Goal: Task Accomplishment & Management: Complete application form

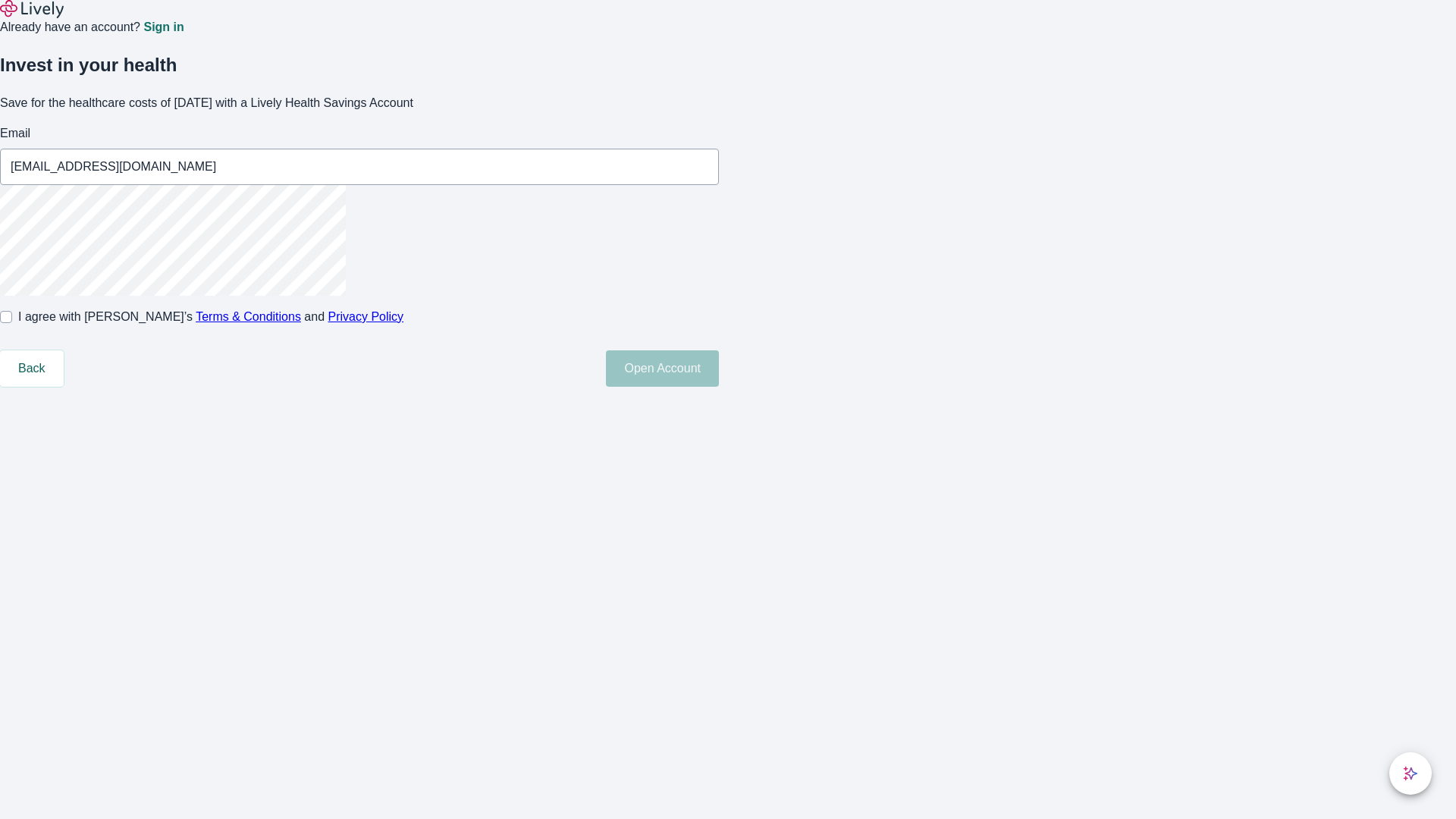
click at [12, 323] on input "I agree with Lively’s Terms & Conditions and Privacy Policy" at bounding box center [6, 317] width 12 height 12
checkbox input "true"
click at [719, 386] on button "Open Account" at bounding box center [663, 368] width 113 height 37
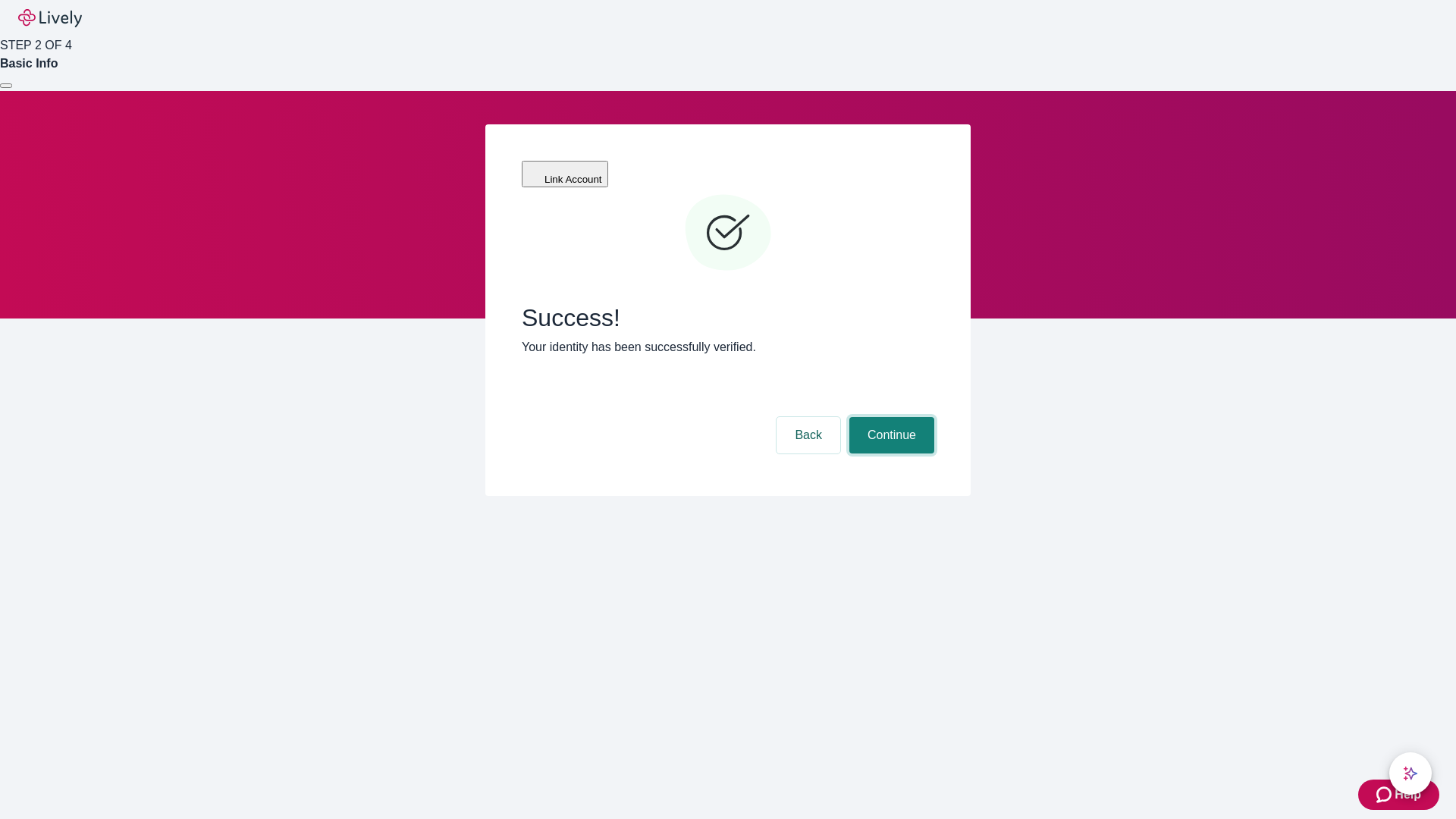
click at [890, 417] on button "Continue" at bounding box center [892, 435] width 85 height 37
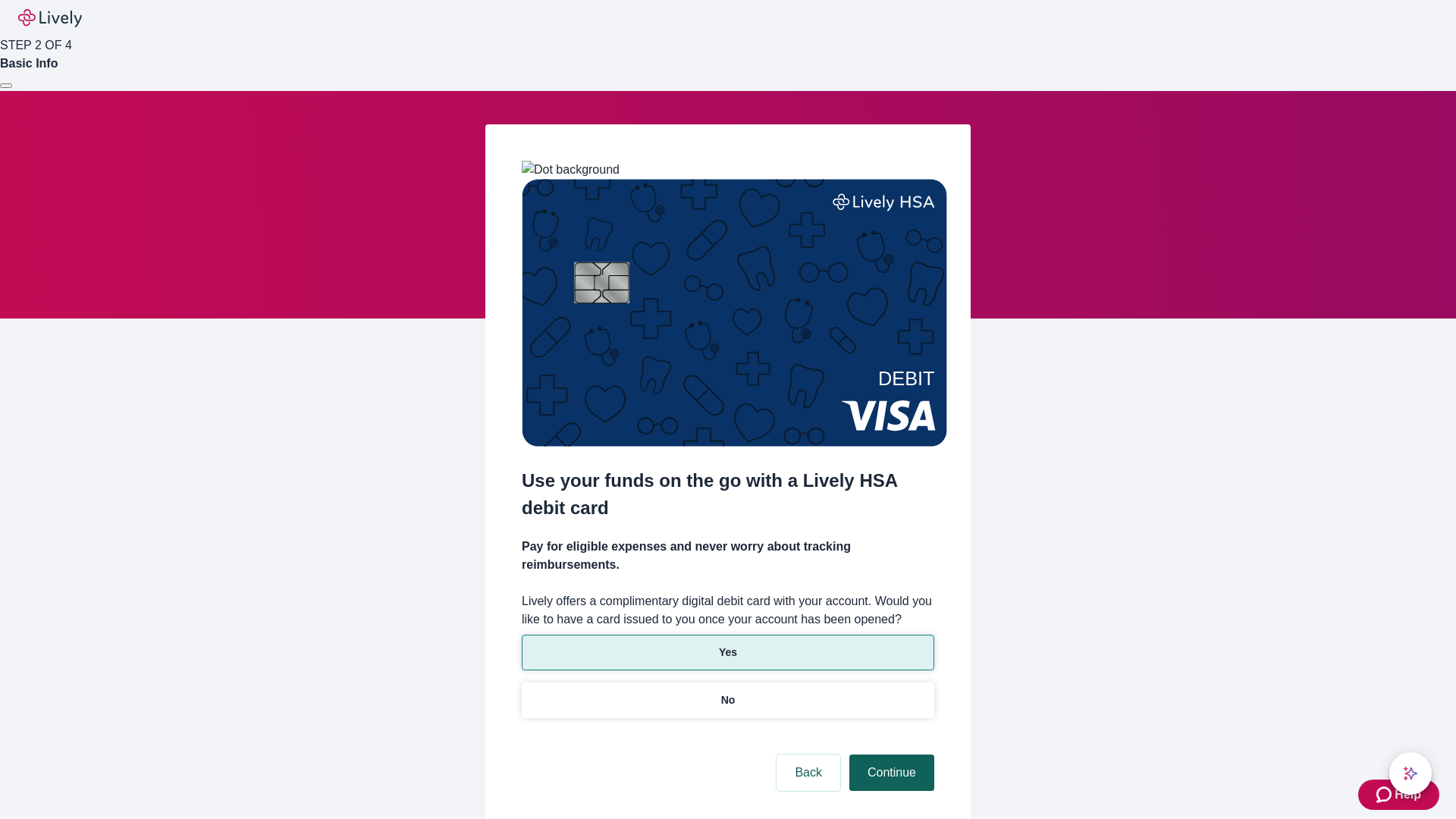
click at [727, 644] on p "Yes" at bounding box center [728, 652] width 18 height 16
click at [890, 755] on button "Continue" at bounding box center [892, 773] width 85 height 37
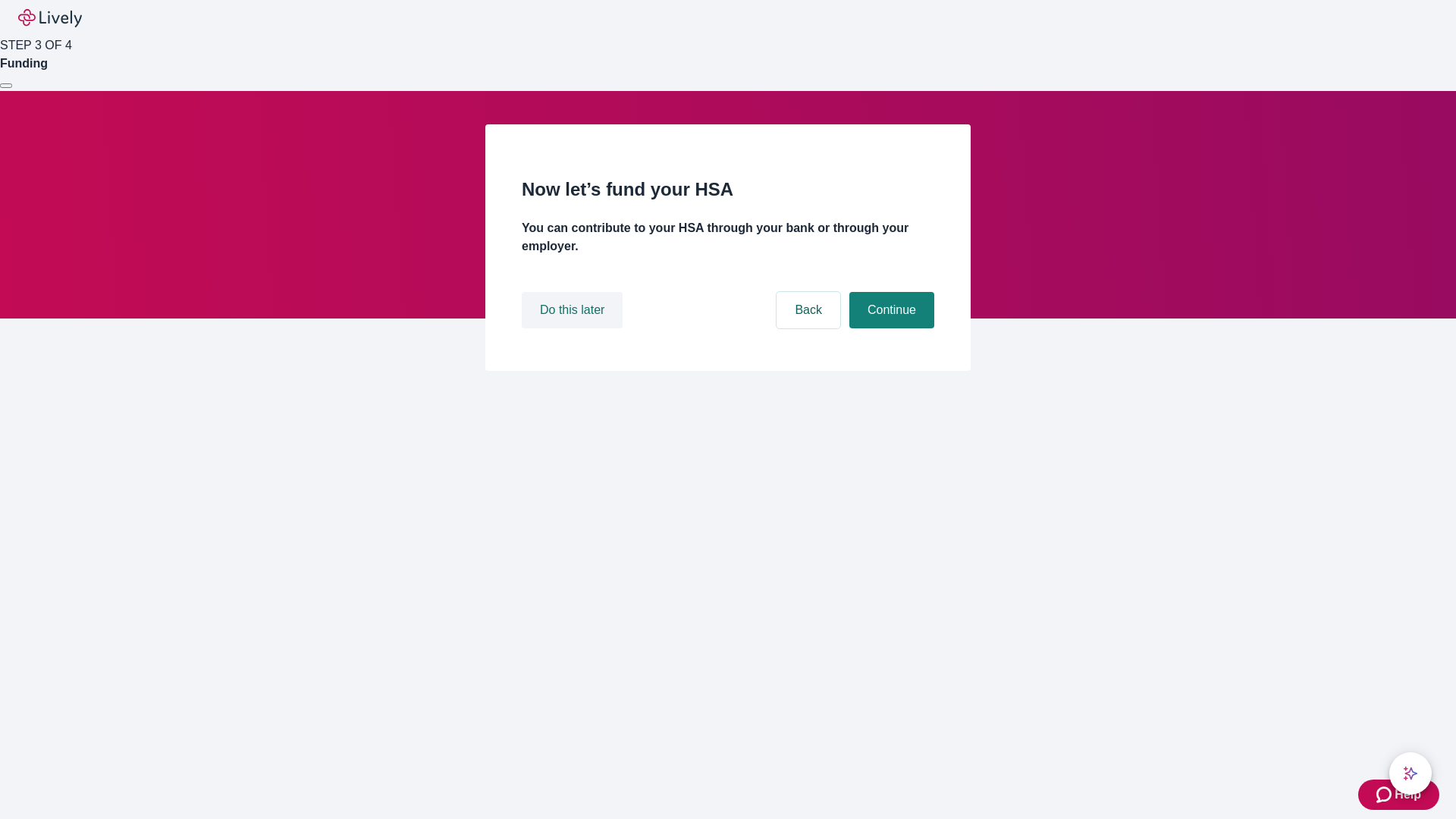
click at [574, 328] on button "Do this later" at bounding box center [572, 310] width 101 height 37
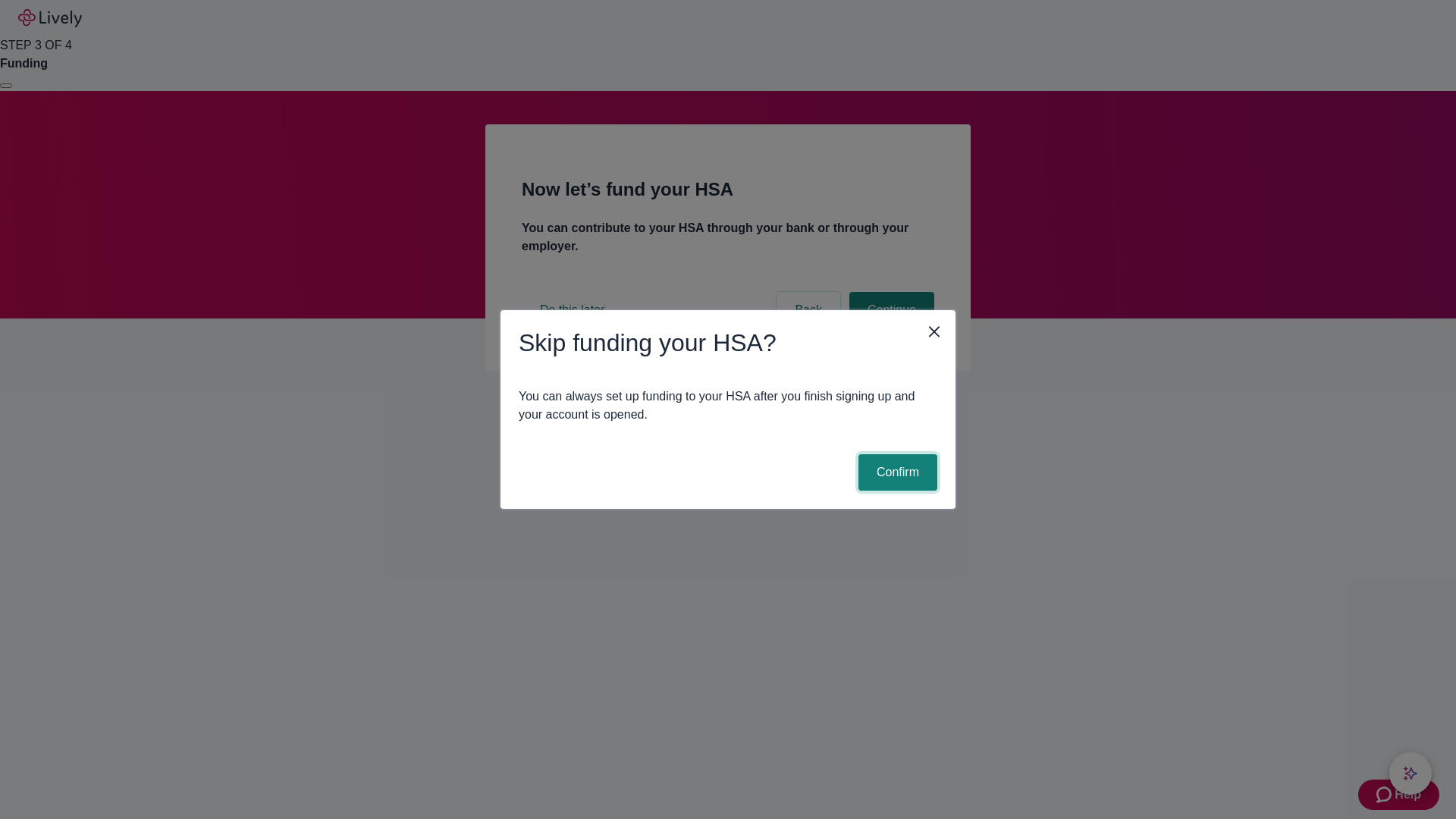
click at [895, 473] on button "Confirm" at bounding box center [898, 473] width 79 height 37
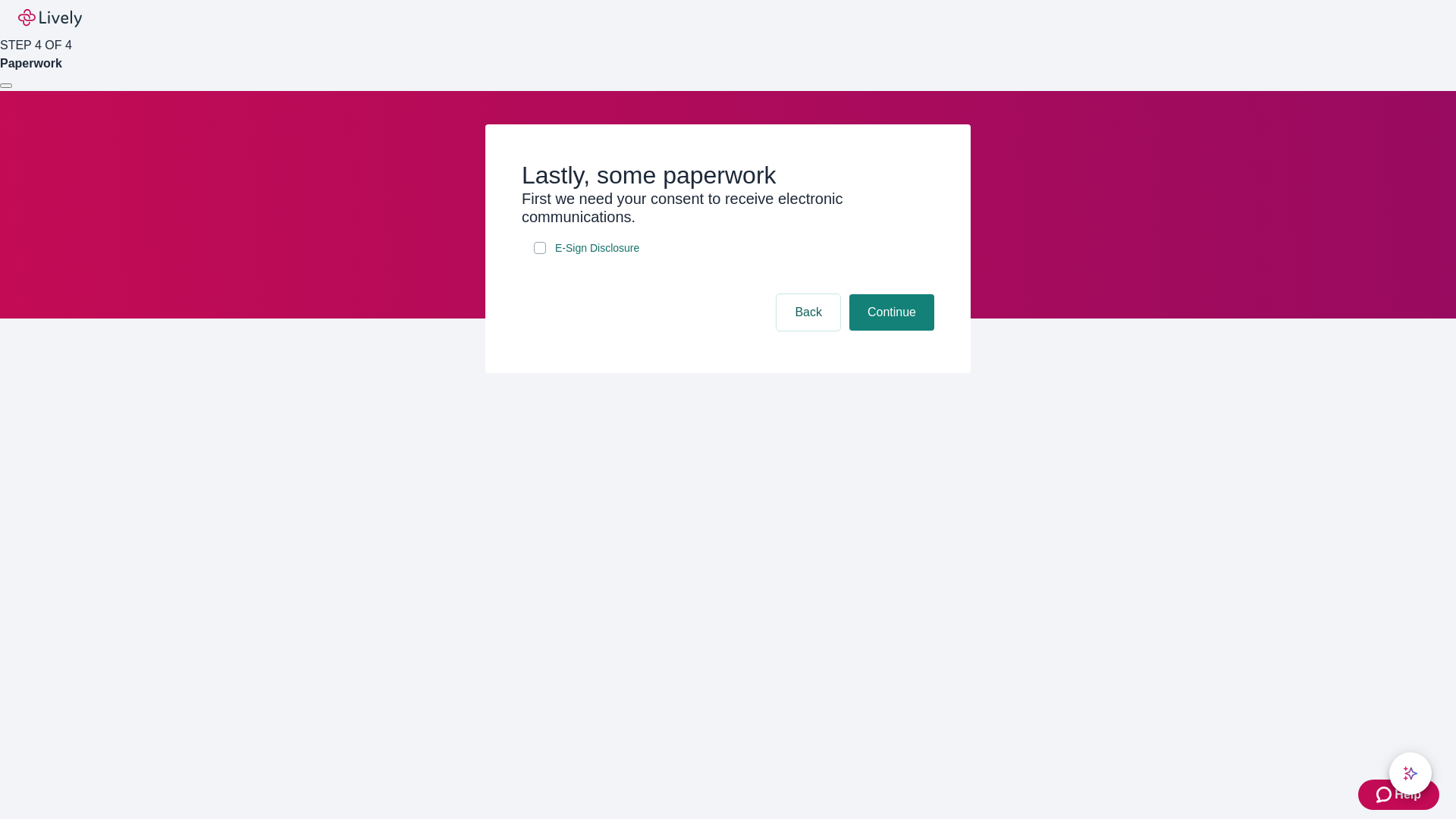
click at [540, 254] on input "E-Sign Disclosure" at bounding box center [540, 248] width 12 height 12
checkbox input "true"
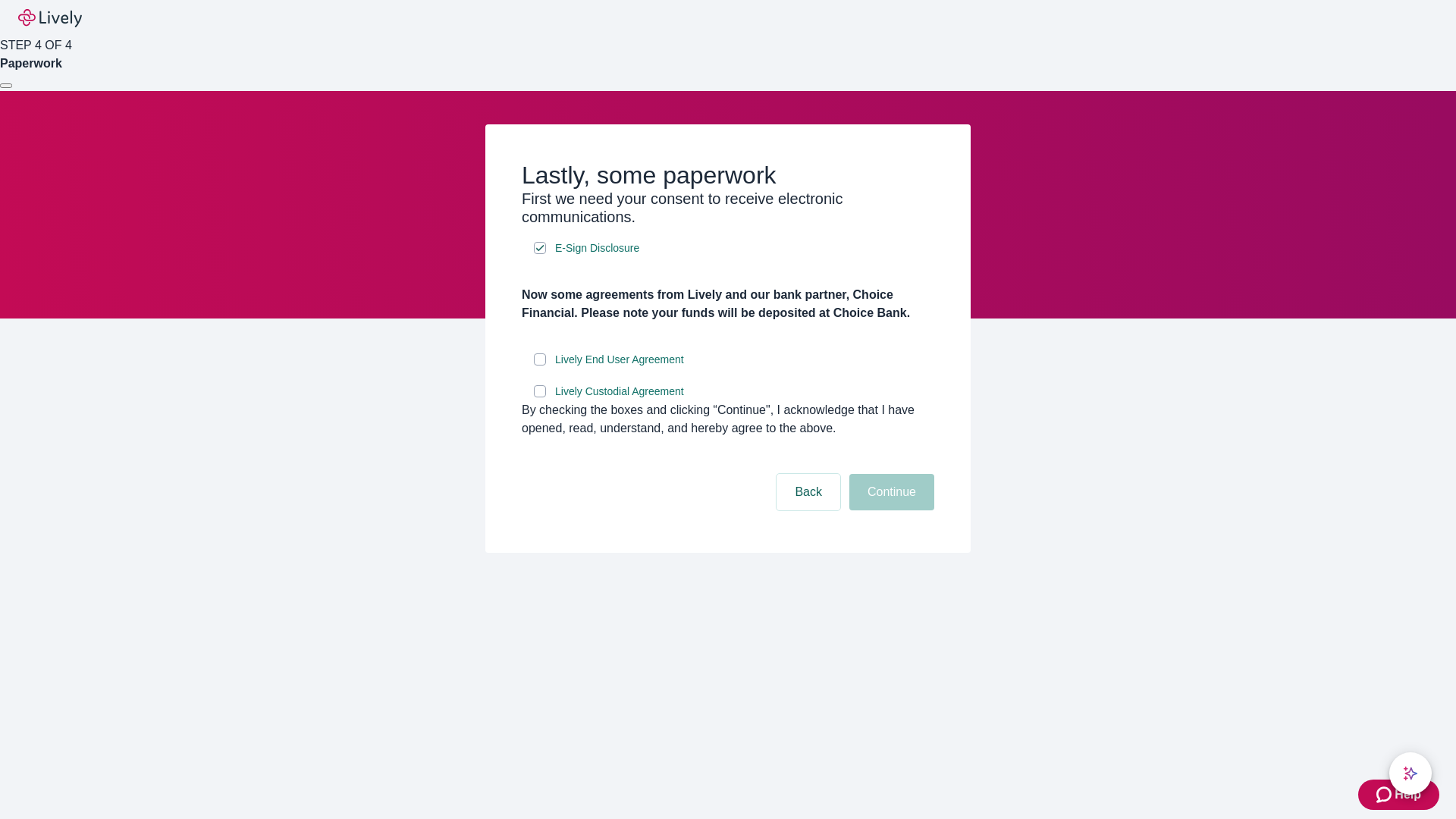
click at [540, 366] on input "Lively End User Agreement" at bounding box center [540, 359] width 12 height 12
checkbox input "true"
click at [540, 397] on input "Lively Custodial Agreement" at bounding box center [540, 391] width 12 height 12
checkbox input "true"
click at [890, 510] on button "Continue" at bounding box center [892, 492] width 85 height 37
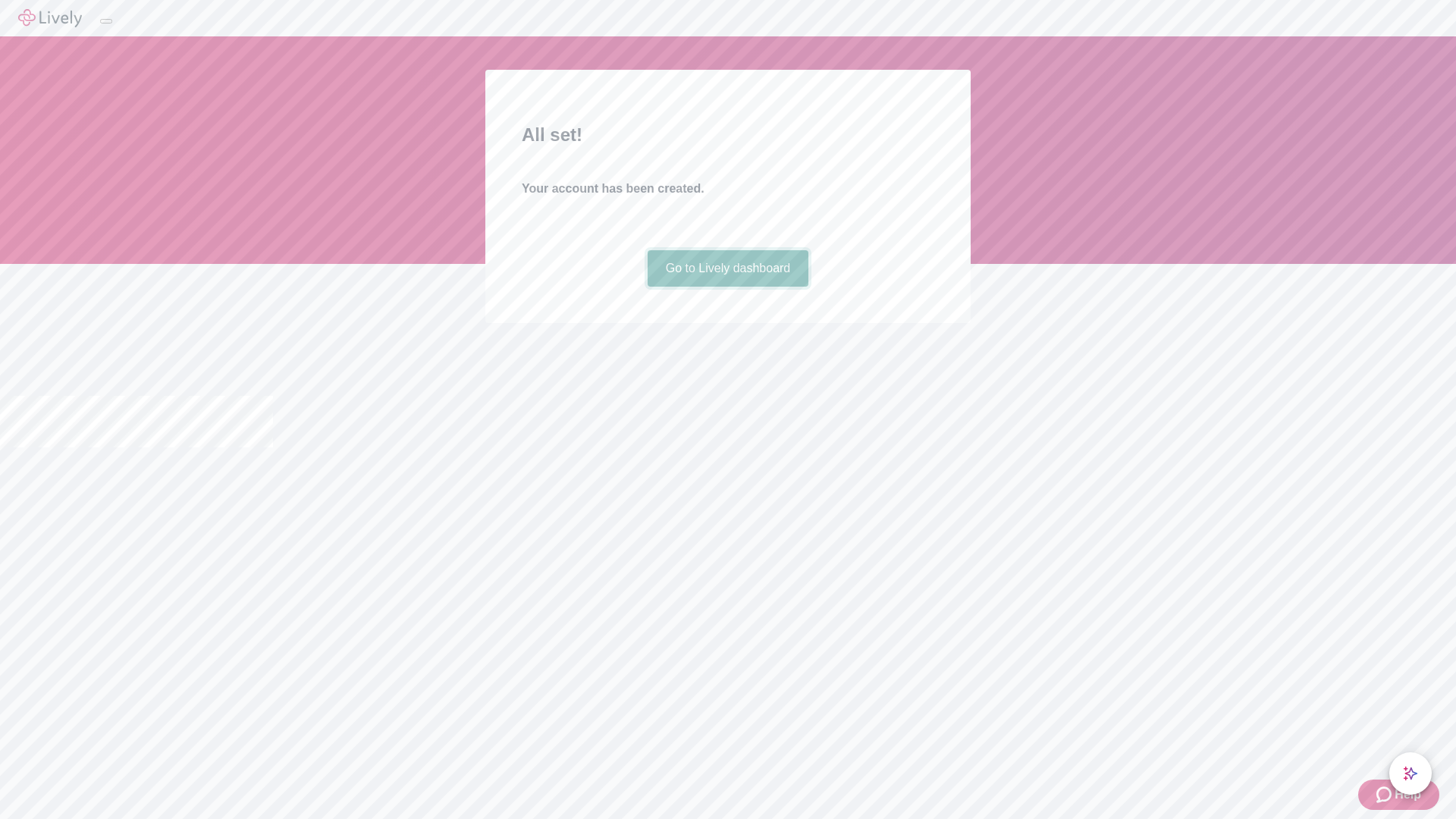
click at [727, 286] on link "Go to Lively dashboard" at bounding box center [728, 268] width 161 height 37
